Goal: Check status: Check status

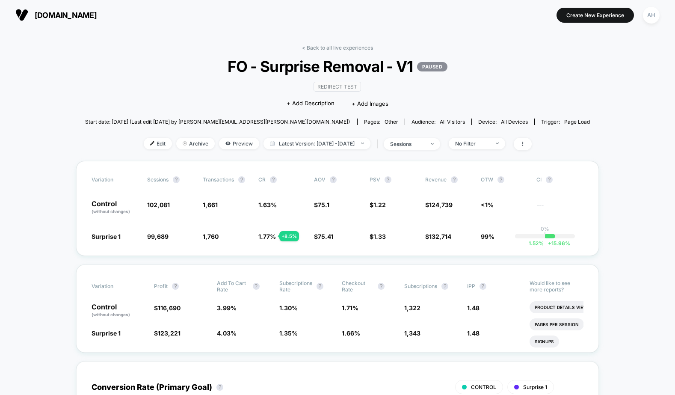
click at [367, 56] on div "< Back to all live experiences FO - Surprise Removal - V1 PAUSED Redirect Test …" at bounding box center [337, 102] width 505 height 116
click at [359, 52] on div "< Back to all live experiences FO - Surprise Removal - V1 PAUSED Redirect Test …" at bounding box center [337, 102] width 505 height 116
click at [358, 50] on link "< Back to all live experiences" at bounding box center [337, 47] width 71 height 6
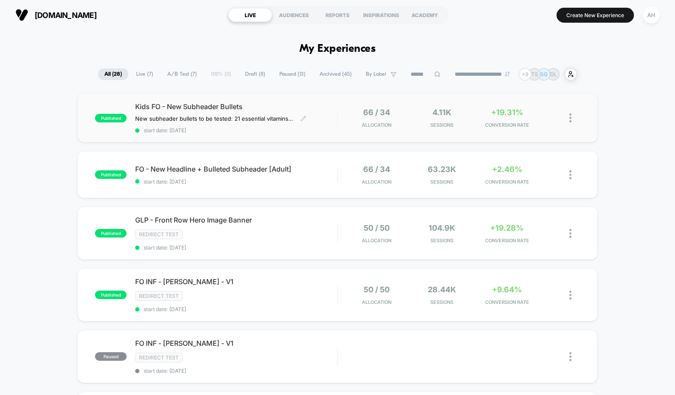
click at [314, 127] on span "start date: [DATE]" at bounding box center [236, 130] width 202 height 6
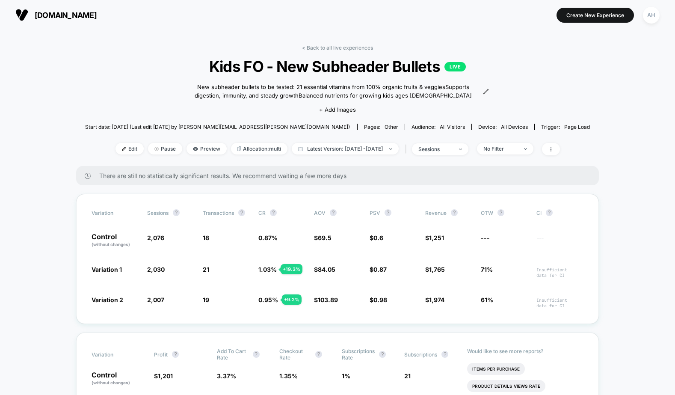
click at [346, 50] on link "< Back to all live experiences" at bounding box center [337, 47] width 71 height 6
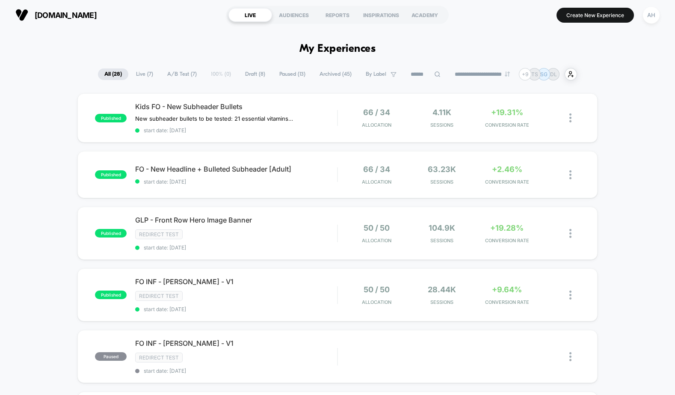
scroll to position [68, 0]
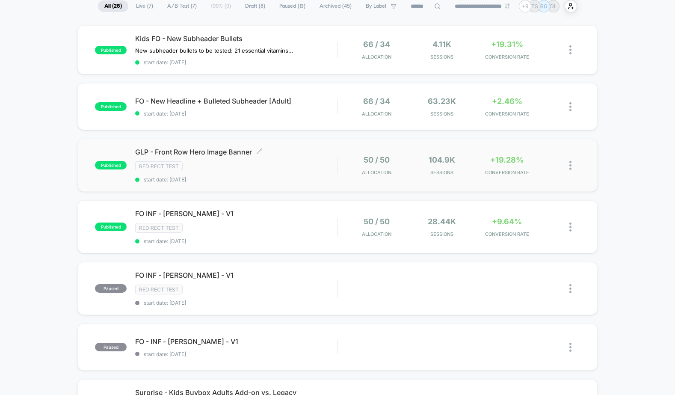
click at [319, 163] on div "Redirect Test" at bounding box center [236, 166] width 202 height 10
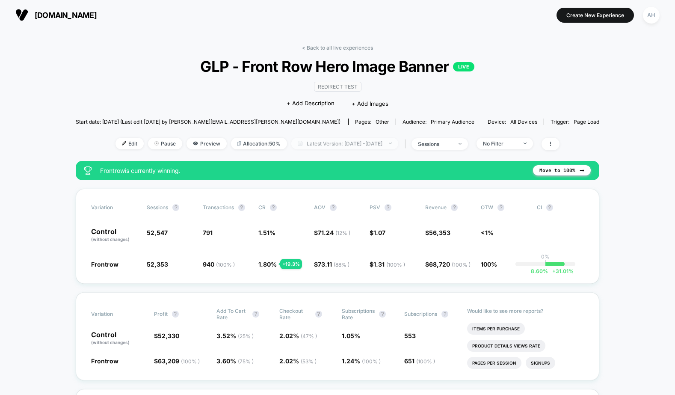
click at [333, 146] on span "Latest Version: [DATE] - [DATE]" at bounding box center [344, 144] width 107 height 12
select select "*"
select select "****"
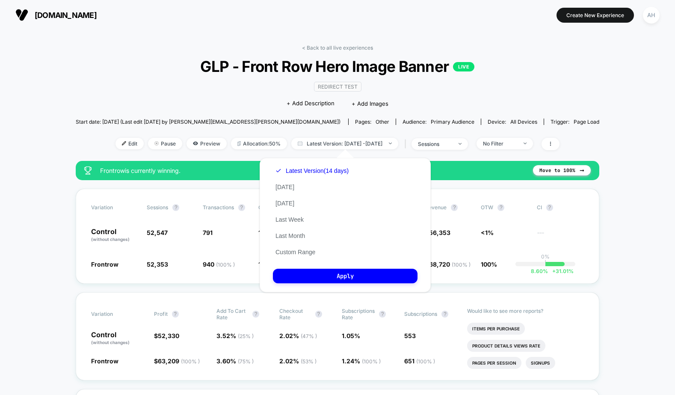
click at [298, 246] on div "Latest Version (14 days) [DATE] [DATE] Last Week Last Month Custom Range" at bounding box center [312, 212] width 78 height 98
click at [300, 250] on button "Custom Range" at bounding box center [295, 252] width 45 height 8
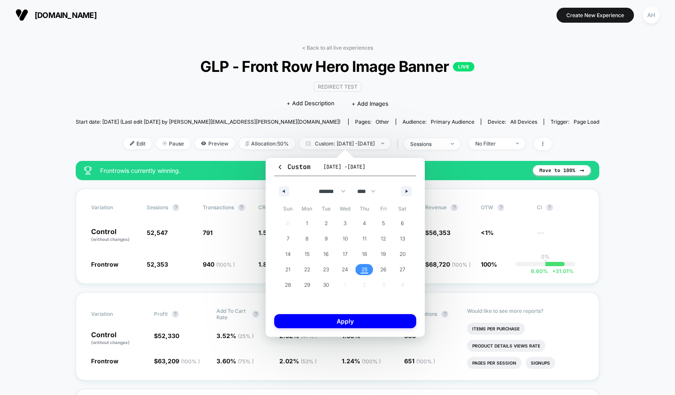
click at [369, 276] on button "25" at bounding box center [364, 269] width 19 height 15
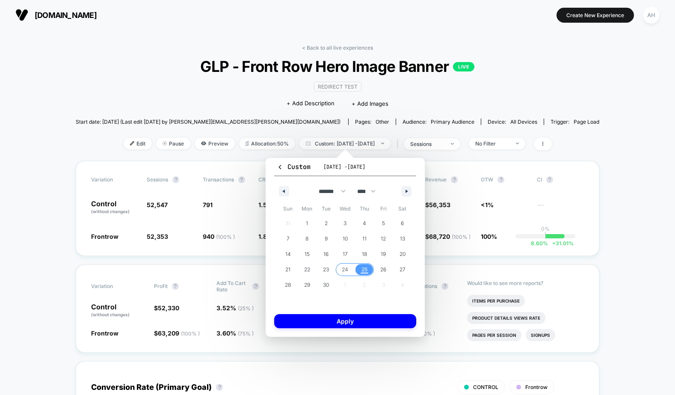
click at [348, 272] on span "24" at bounding box center [345, 269] width 6 height 15
click at [340, 322] on button "Apply" at bounding box center [345, 321] width 142 height 14
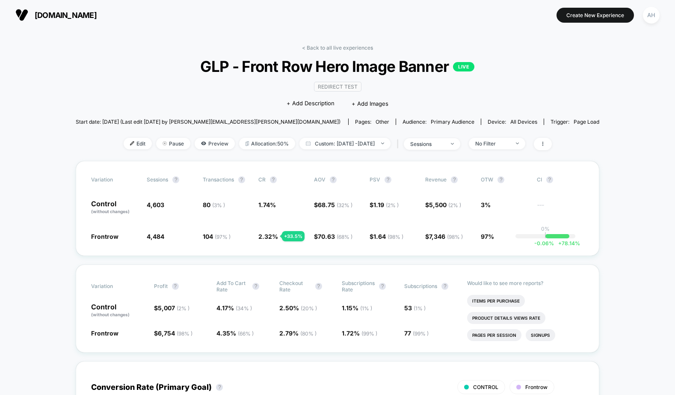
click at [348, 46] on link "< Back to all live experiences" at bounding box center [337, 47] width 71 height 6
